Goal: Navigation & Orientation: Find specific page/section

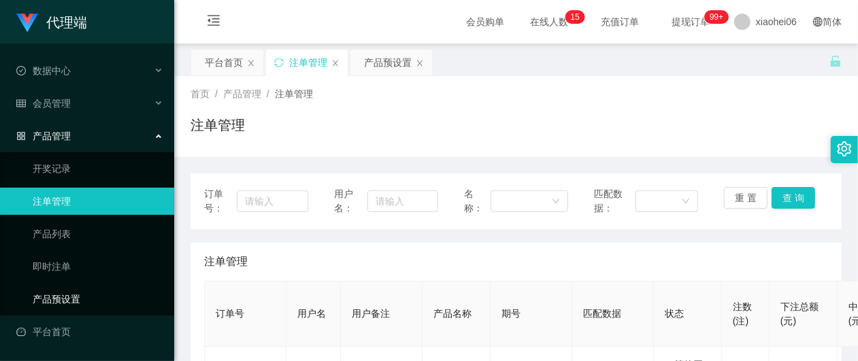
click at [66, 291] on link "产品预设置" at bounding box center [98, 299] width 131 height 27
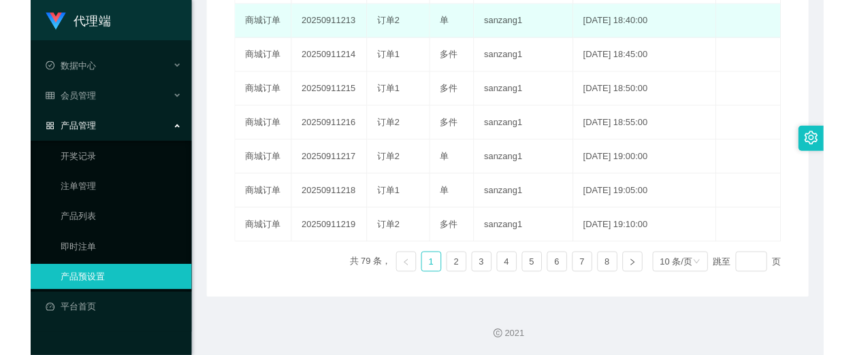
scroll to position [473, 0]
